Goal: Information Seeking & Learning: Compare options

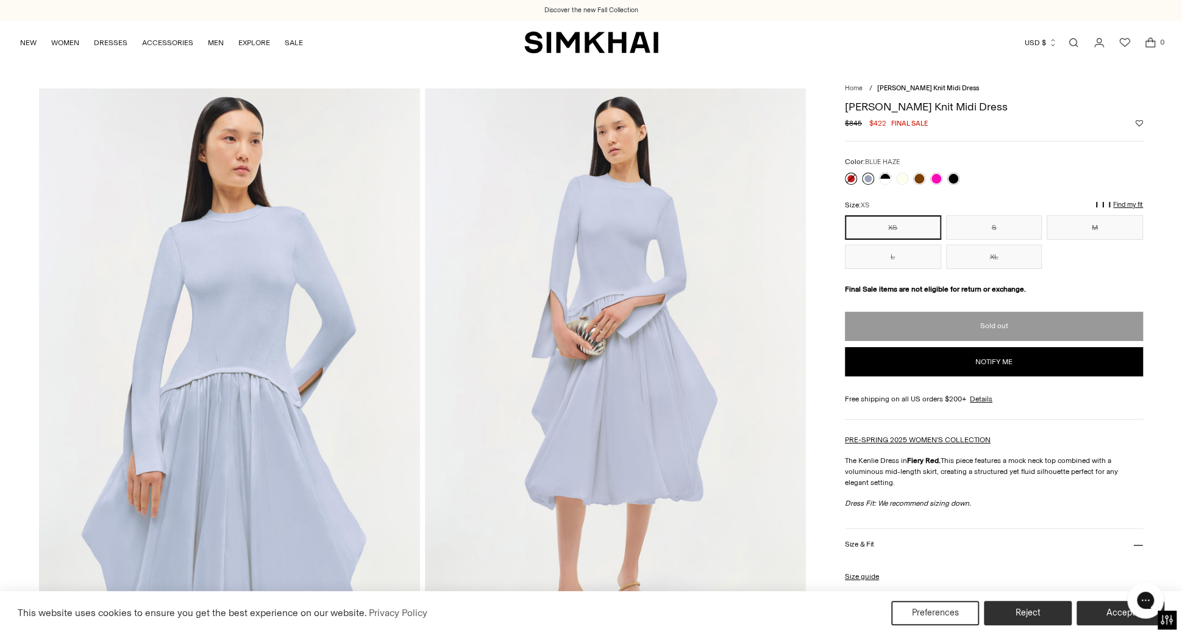
click at [869, 178] on link at bounding box center [868, 179] width 12 height 12
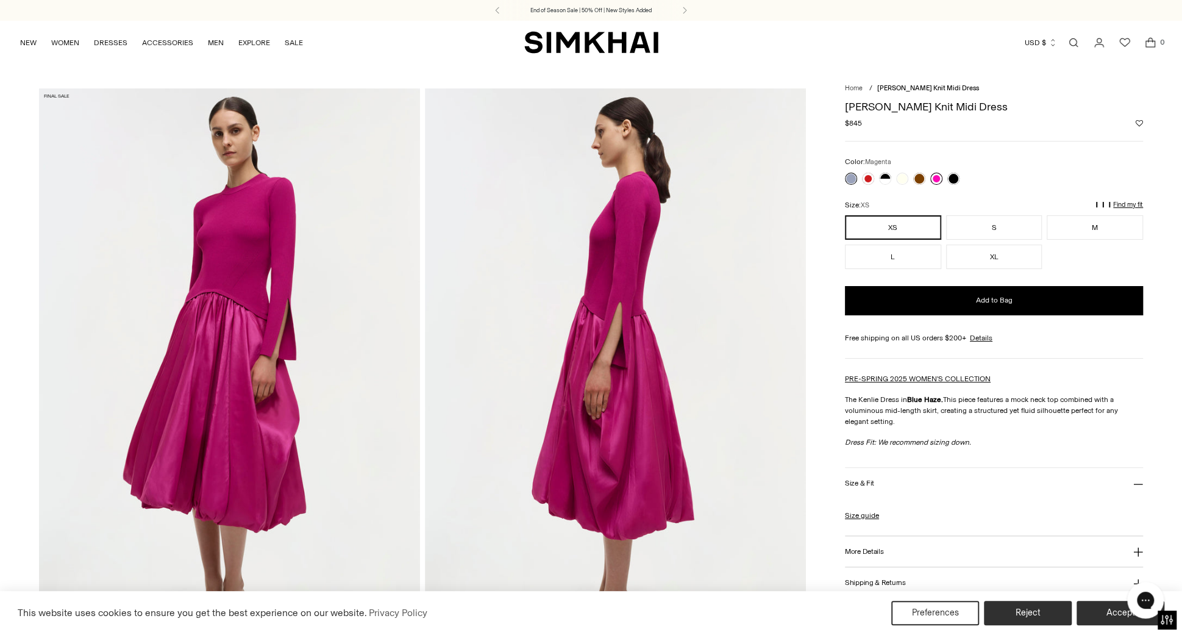
click at [938, 179] on link at bounding box center [936, 179] width 12 height 12
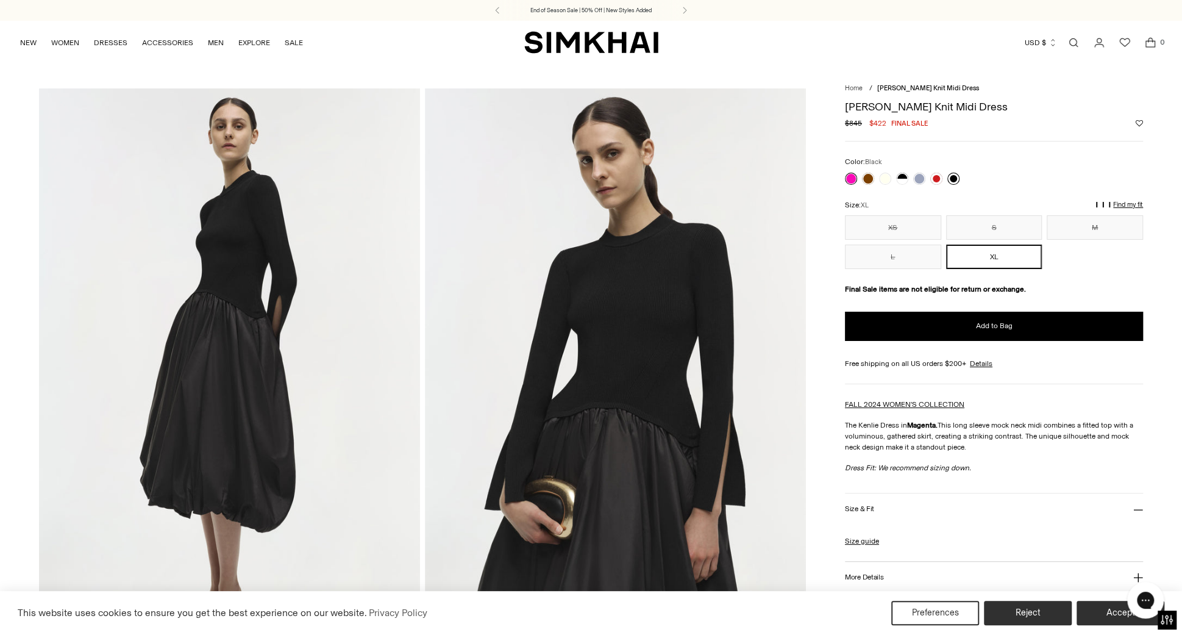
click at [957, 179] on link at bounding box center [953, 179] width 12 height 12
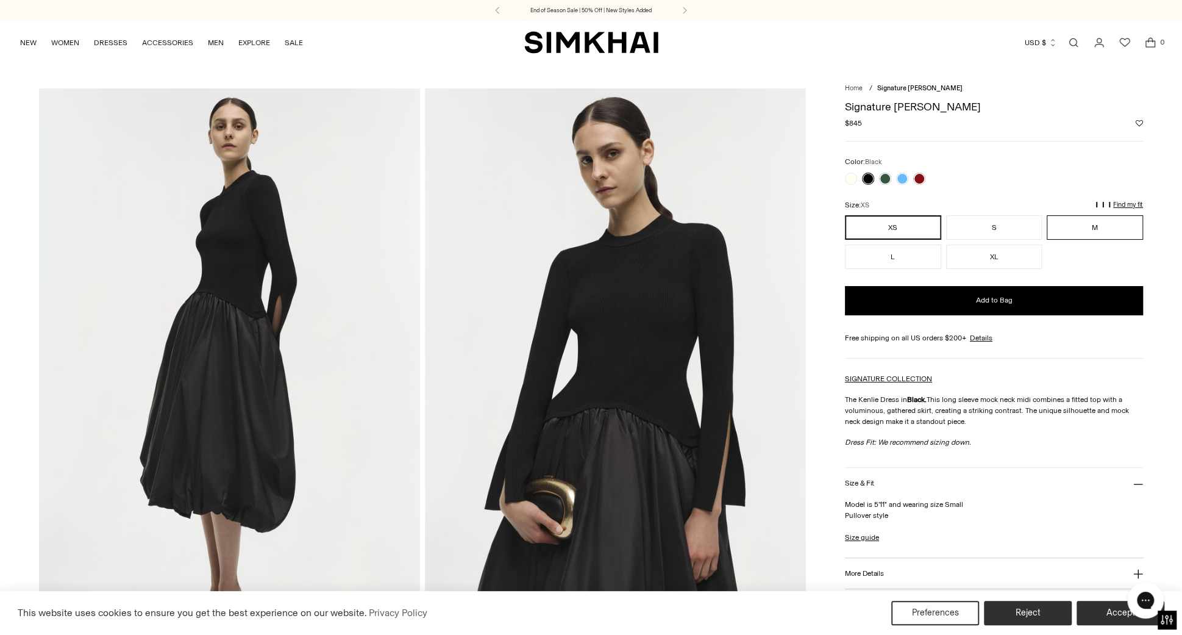
click at [1095, 224] on button "M" at bounding box center [1095, 227] width 96 height 24
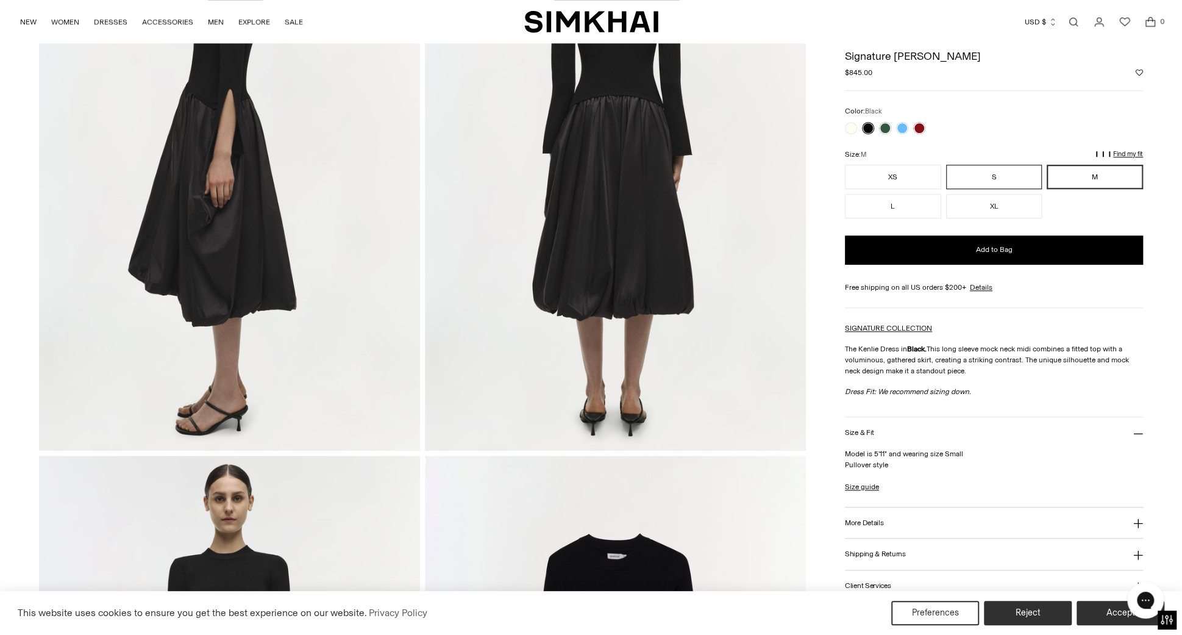
scroll to position [572, 0]
